Goal: Information Seeking & Learning: Find specific fact

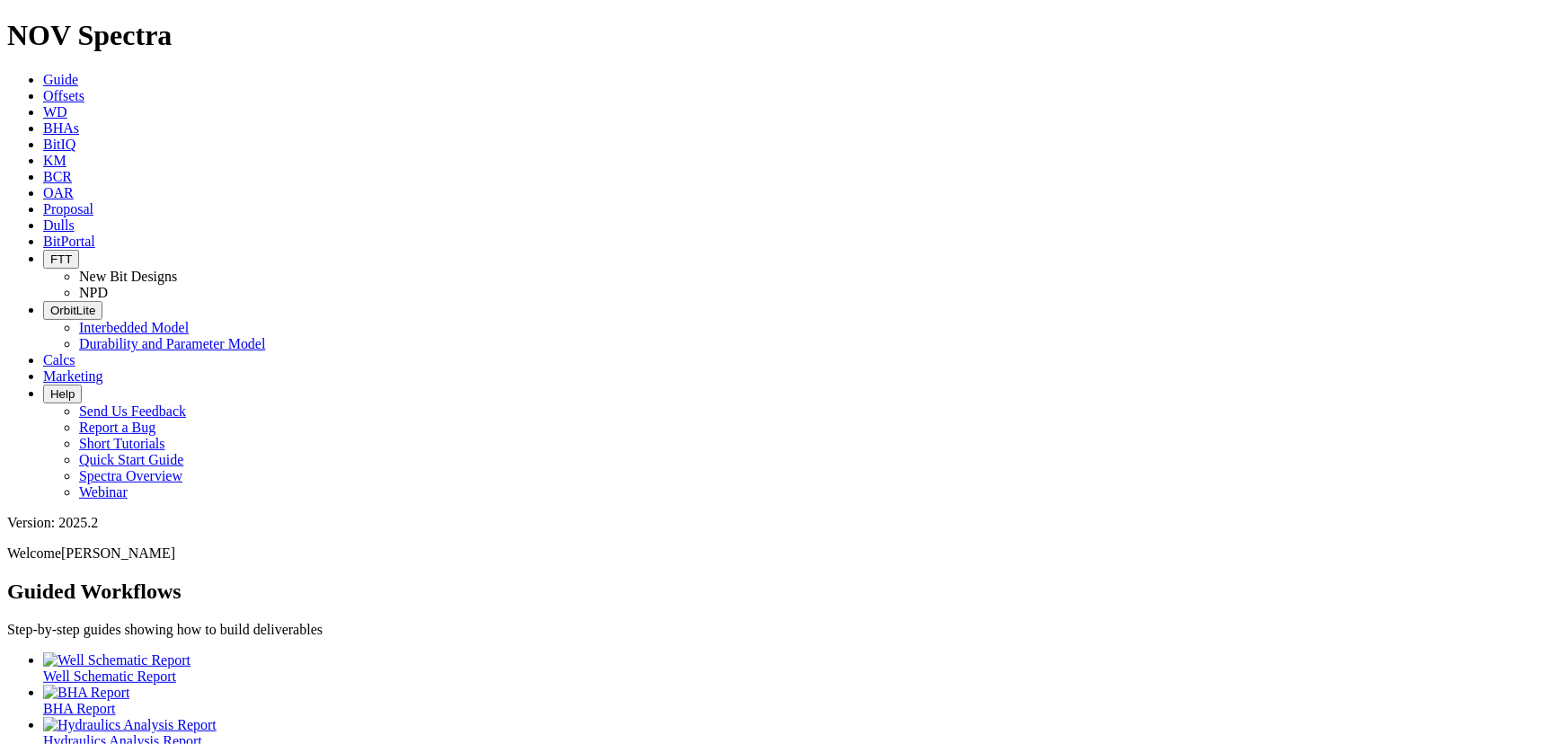
click at [85, 88] on span "Offsets" at bounding box center [64, 95] width 41 height 15
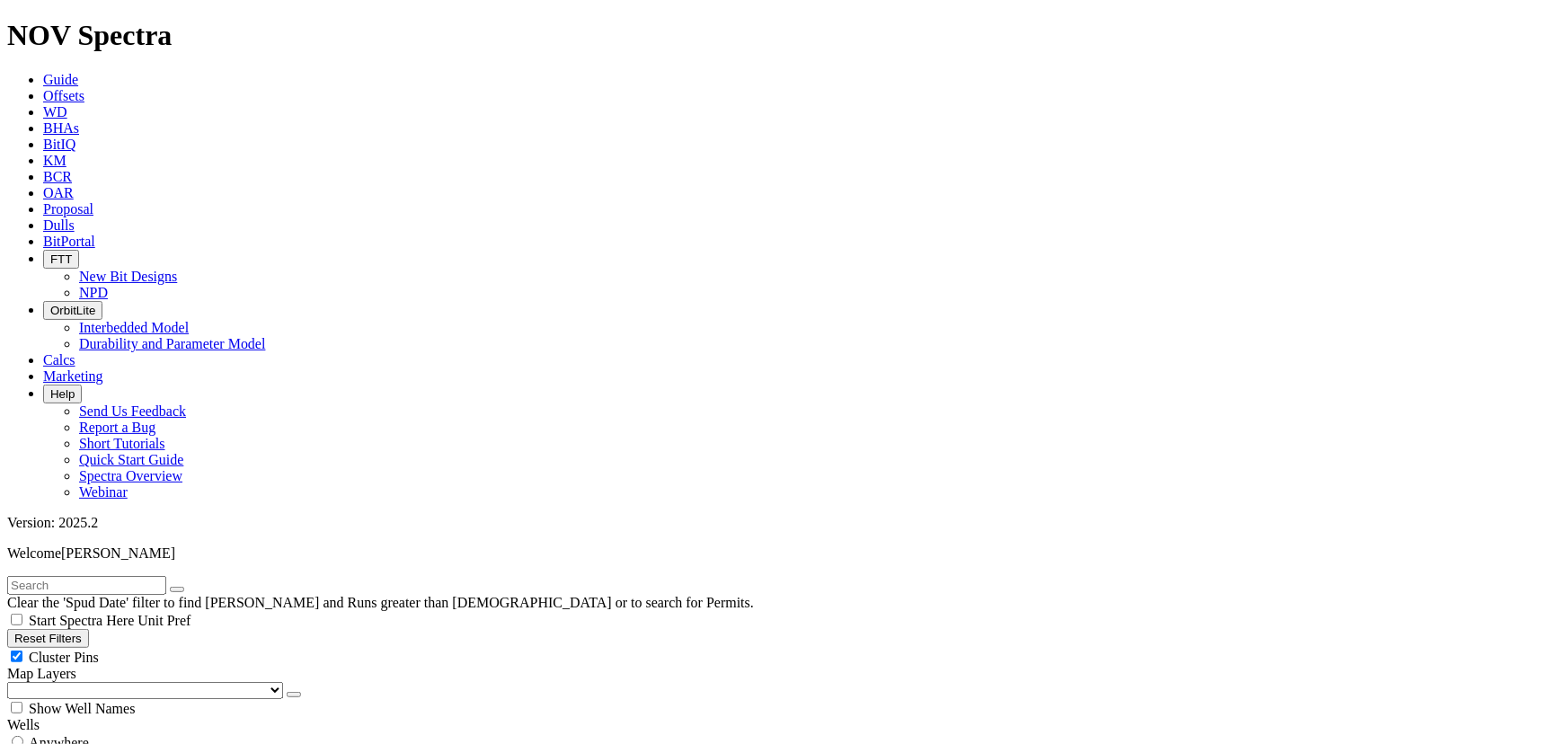
click at [89, 576] on input "text" at bounding box center [86, 586] width 159 height 19
type input "blanc"
radio input "true"
radio input "false"
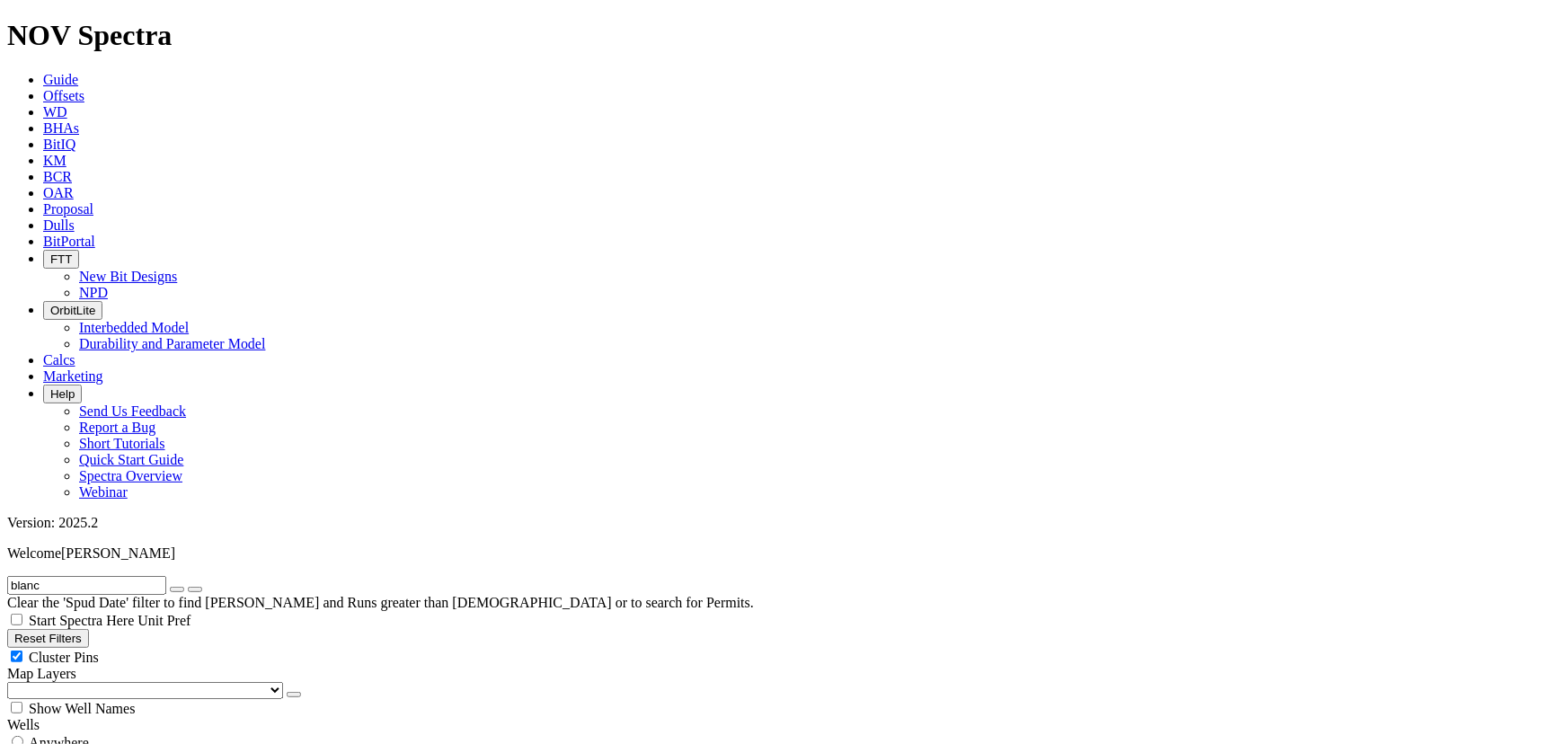
click at [85, 735] on span "Anywhere" at bounding box center [59, 743] width 60 height 15
radio input "true"
radio input "false"
click at [73, 576] on input "blanc" at bounding box center [86, 586] width 159 height 19
type input "blanc 9c4"
